Goal: Task Accomplishment & Management: Use online tool/utility

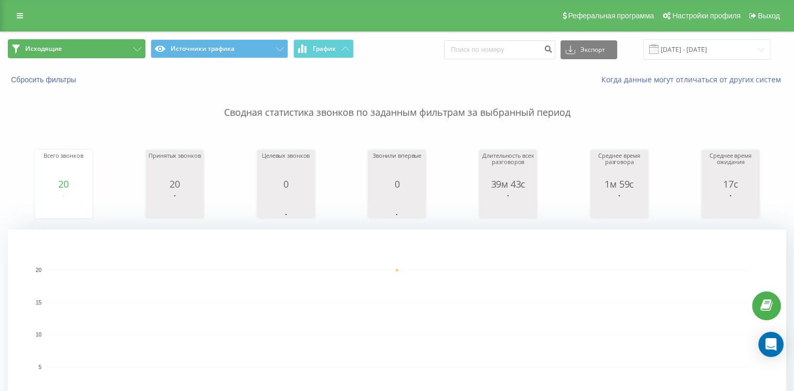
click at [120, 54] on button "Исходящие" at bounding box center [76, 48] width 137 height 19
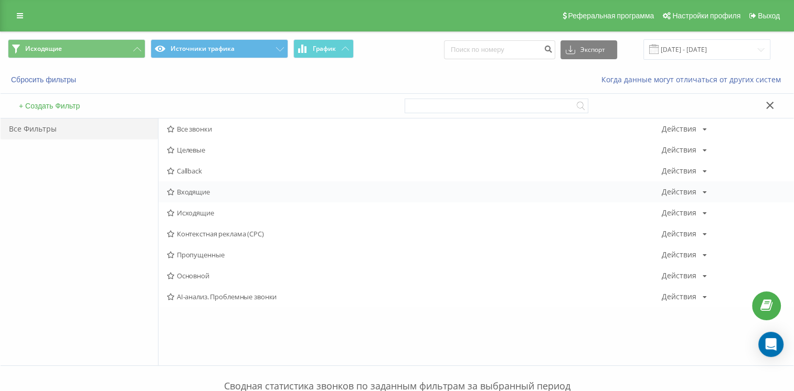
click at [192, 196] on span "Входящие" at bounding box center [414, 191] width 494 height 7
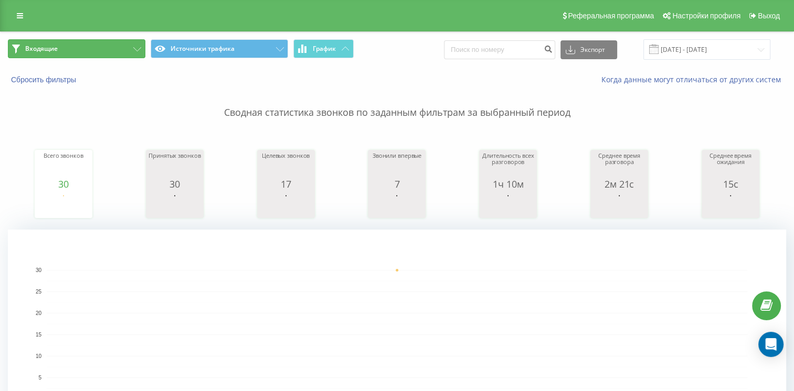
click at [58, 45] on button "Входящие" at bounding box center [76, 48] width 137 height 19
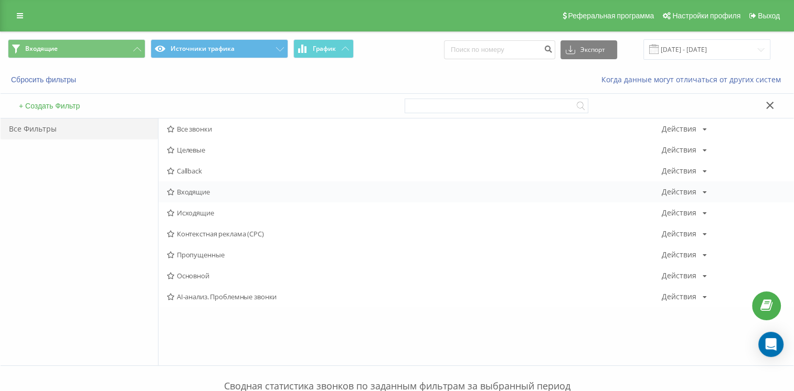
click at [208, 186] on div "Входящие Действия Редактировать Копировать Удалить По умолчанию Поделиться" at bounding box center [475, 191] width 635 height 21
click at [210, 192] on span "Входящие" at bounding box center [414, 191] width 494 height 7
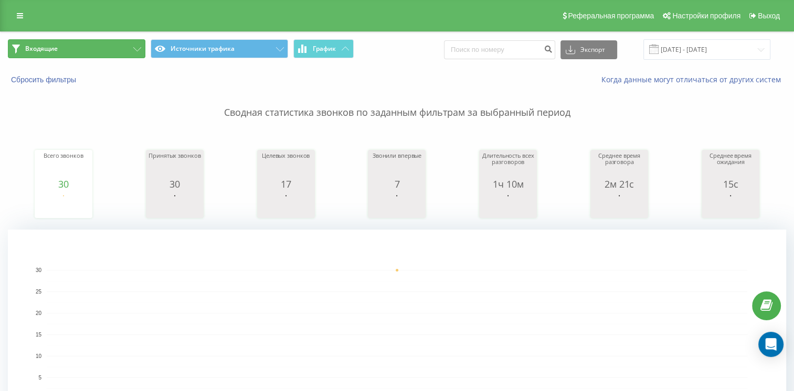
click at [93, 55] on button "Входящие" at bounding box center [76, 48] width 137 height 19
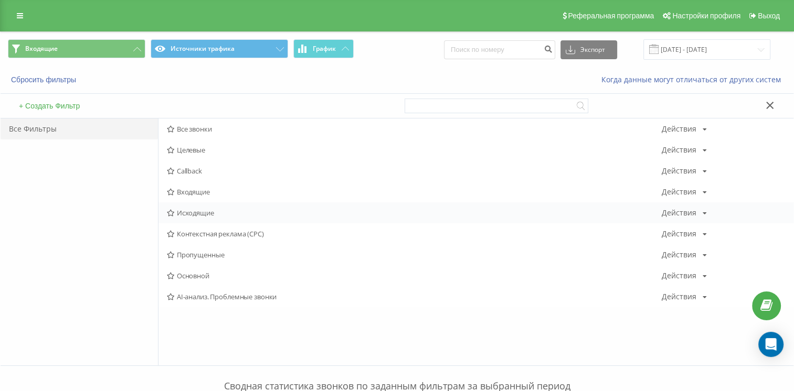
click at [178, 210] on span "Исходящие" at bounding box center [414, 212] width 494 height 7
